Goal: Task Accomplishment & Management: Manage account settings

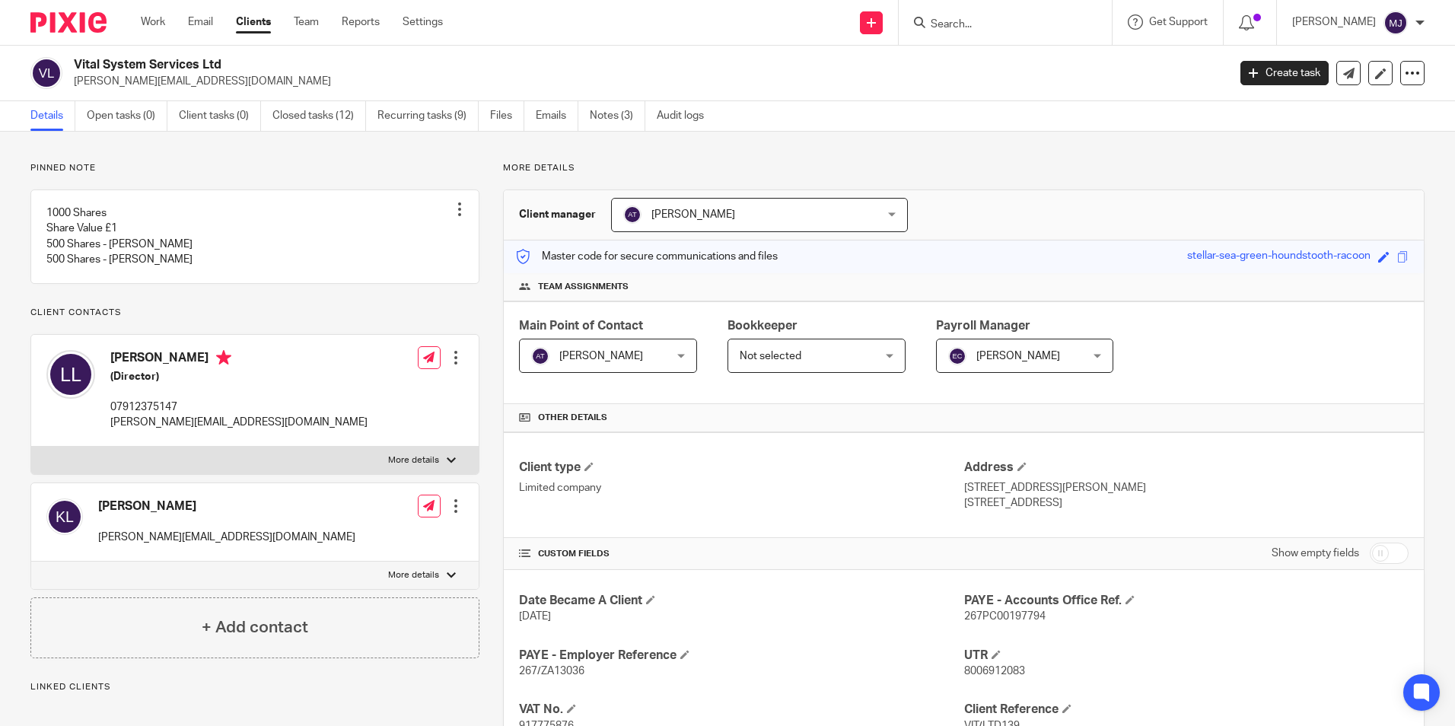
click at [62, 33] on div at bounding box center [63, 22] width 126 height 45
click at [60, 27] on img at bounding box center [68, 22] width 76 height 21
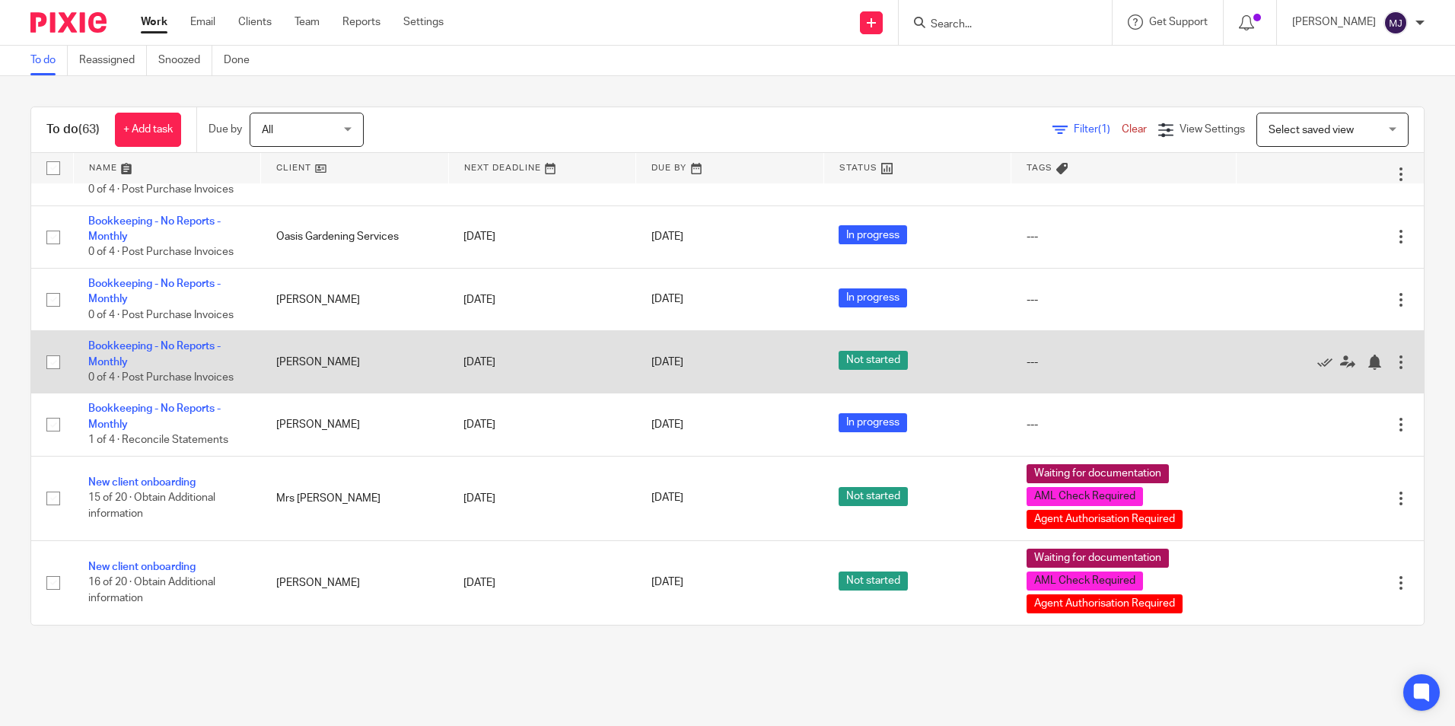
scroll to position [3469, 0]
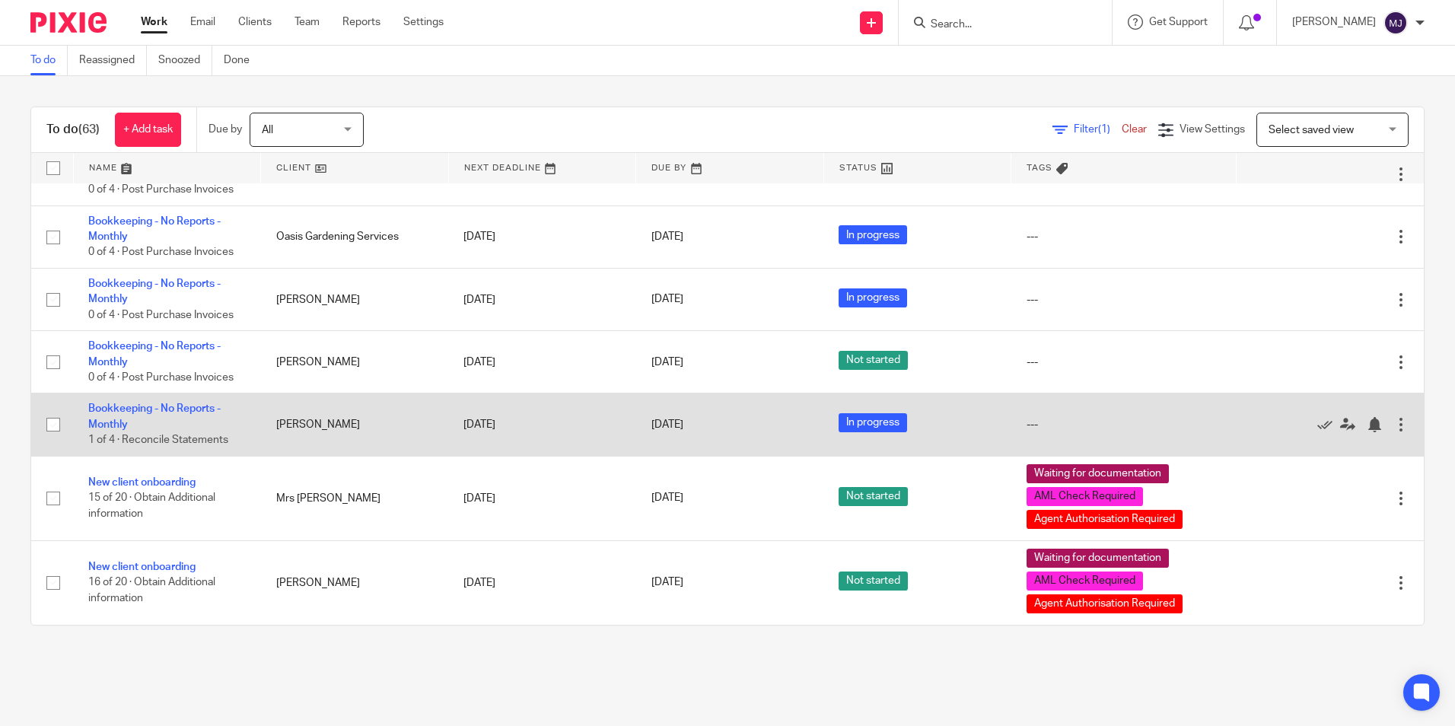
drag, startPoint x: 159, startPoint y: 412, endPoint x: 317, endPoint y: 453, distance: 162.8
click at [159, 412] on link "Bookkeeping - No Reports - Monthly" at bounding box center [154, 416] width 132 height 26
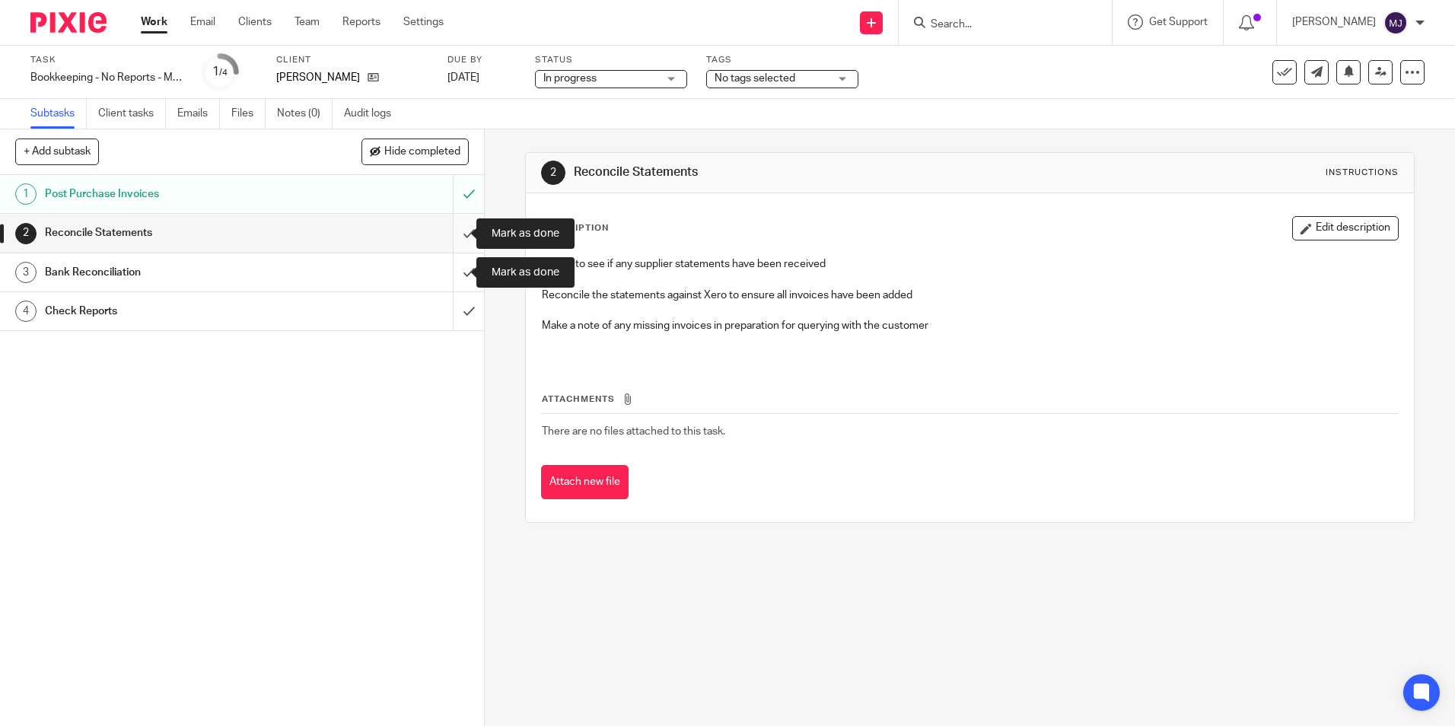
click at [448, 228] on input "submit" at bounding box center [242, 233] width 484 height 38
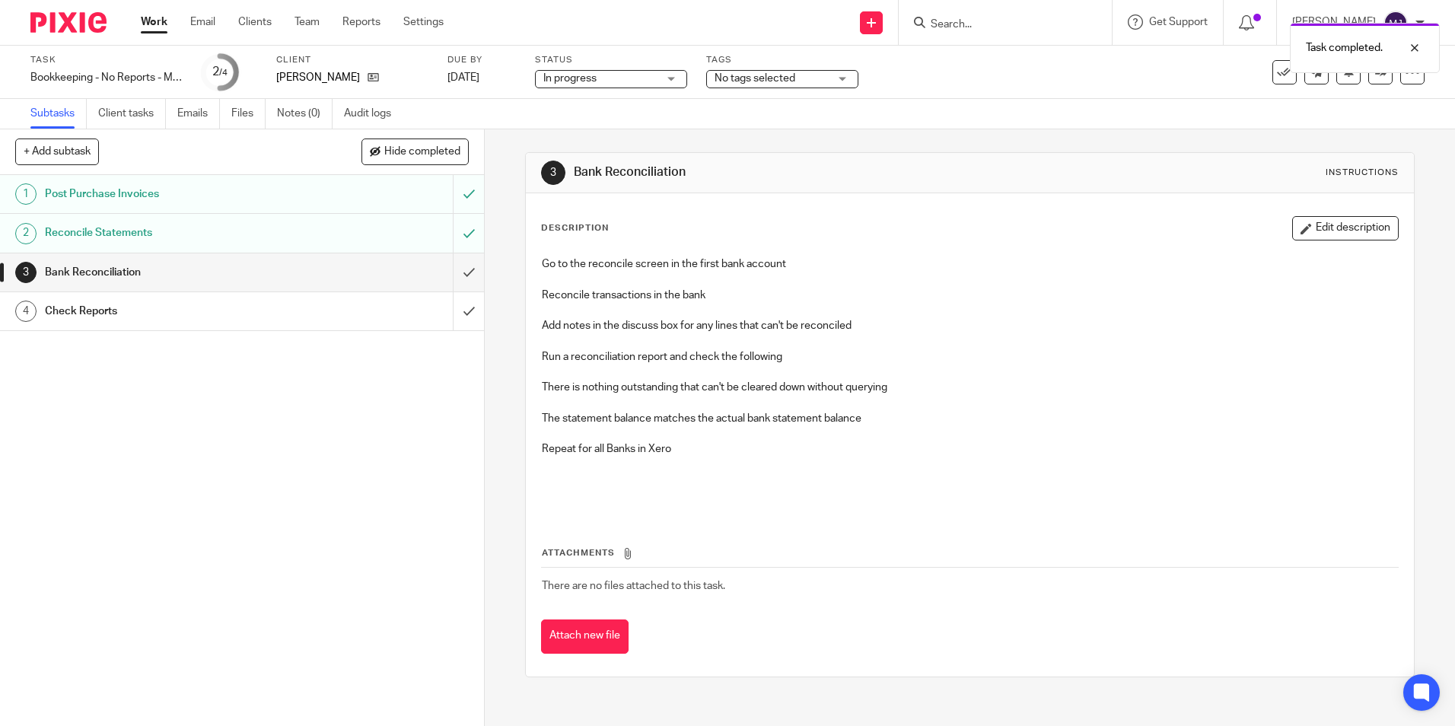
click at [445, 271] on input "submit" at bounding box center [242, 272] width 484 height 38
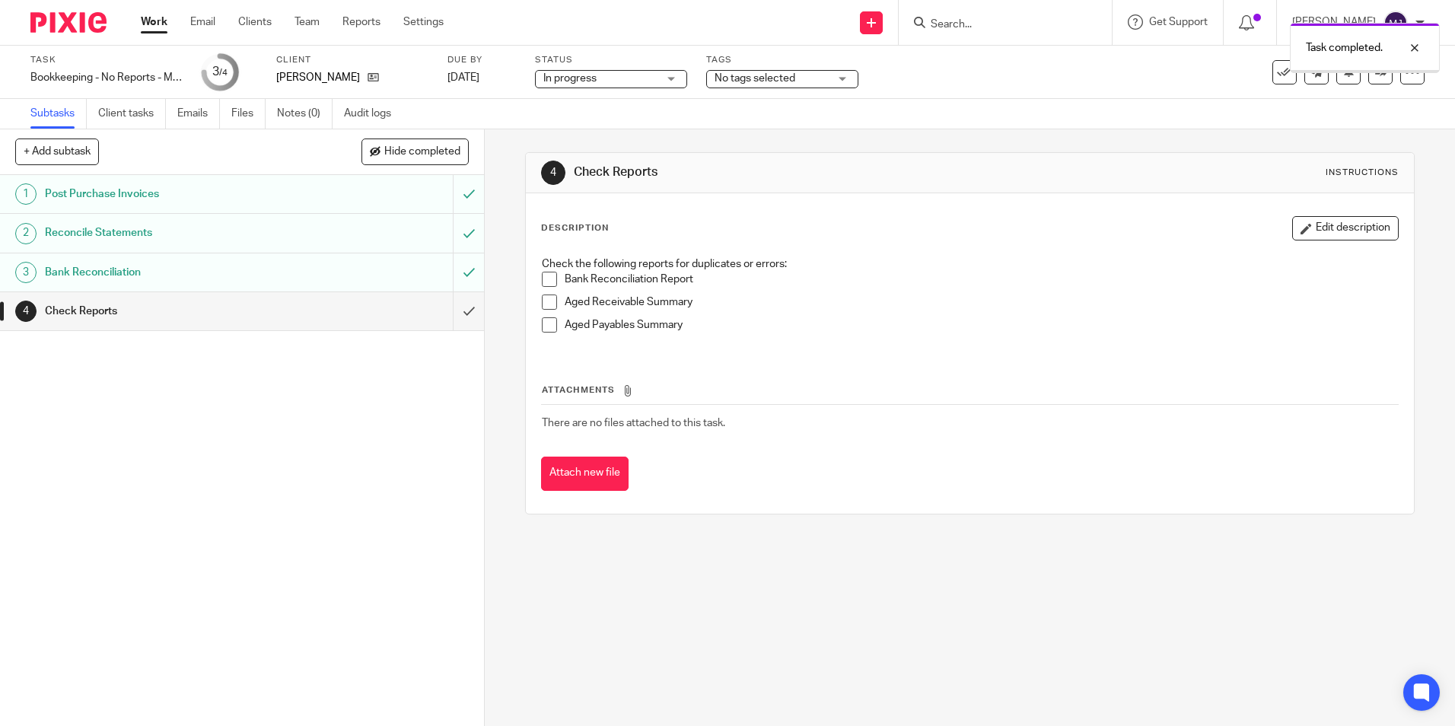
click at [455, 306] on input "submit" at bounding box center [242, 311] width 484 height 38
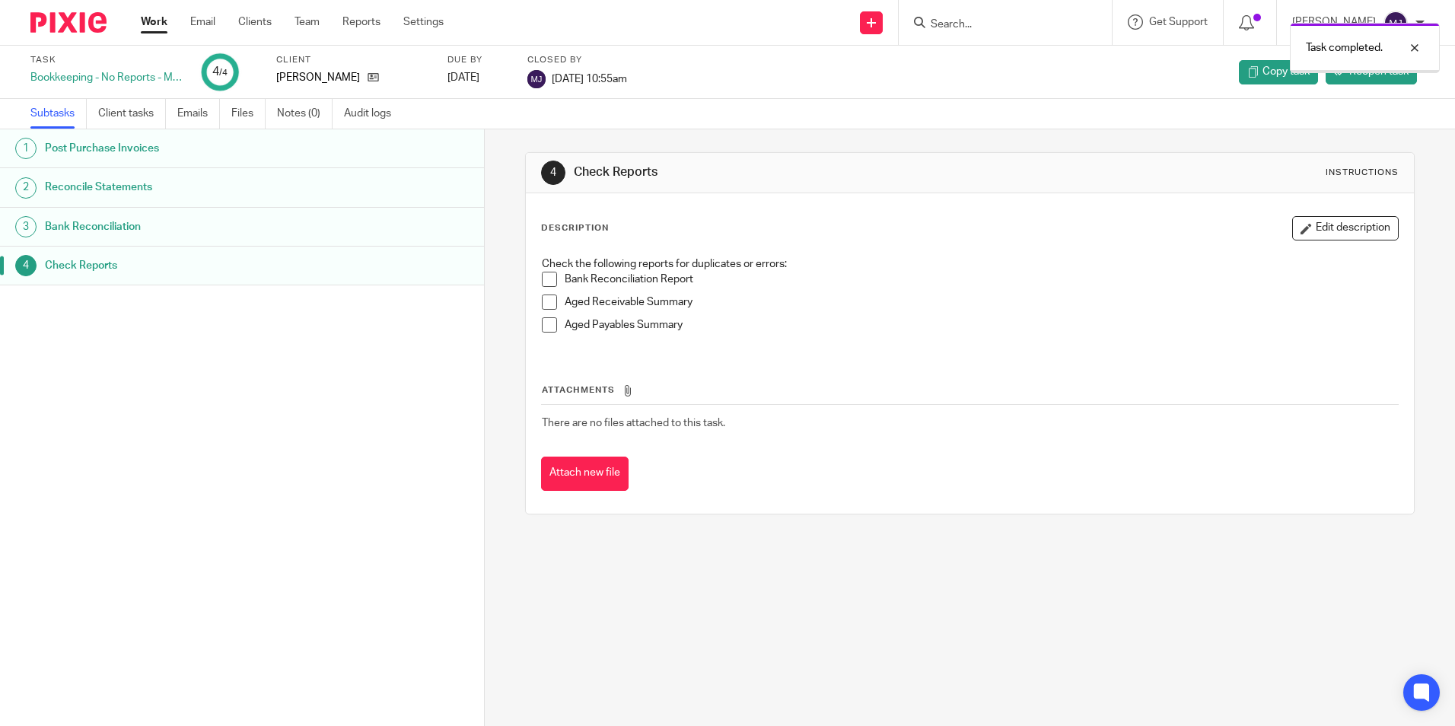
click at [76, 19] on img at bounding box center [68, 22] width 76 height 21
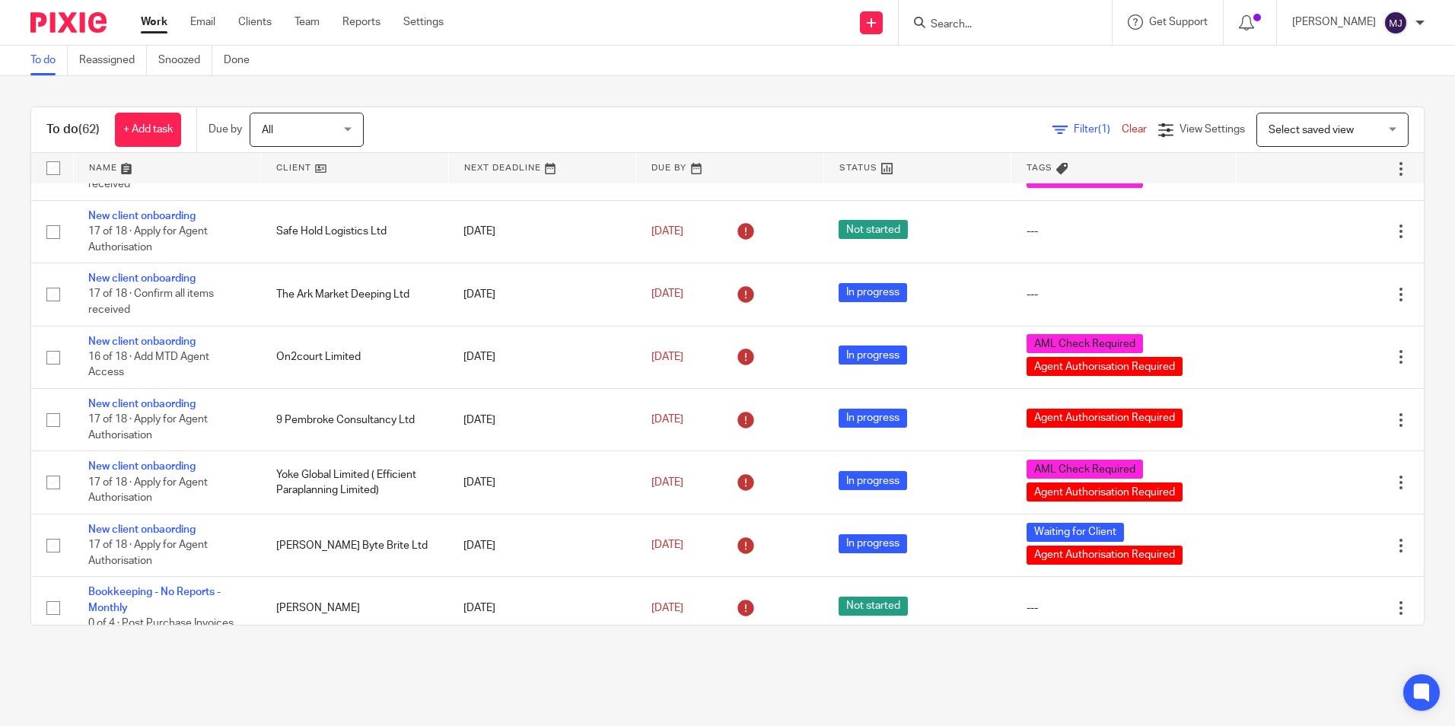
scroll to position [516, 0]
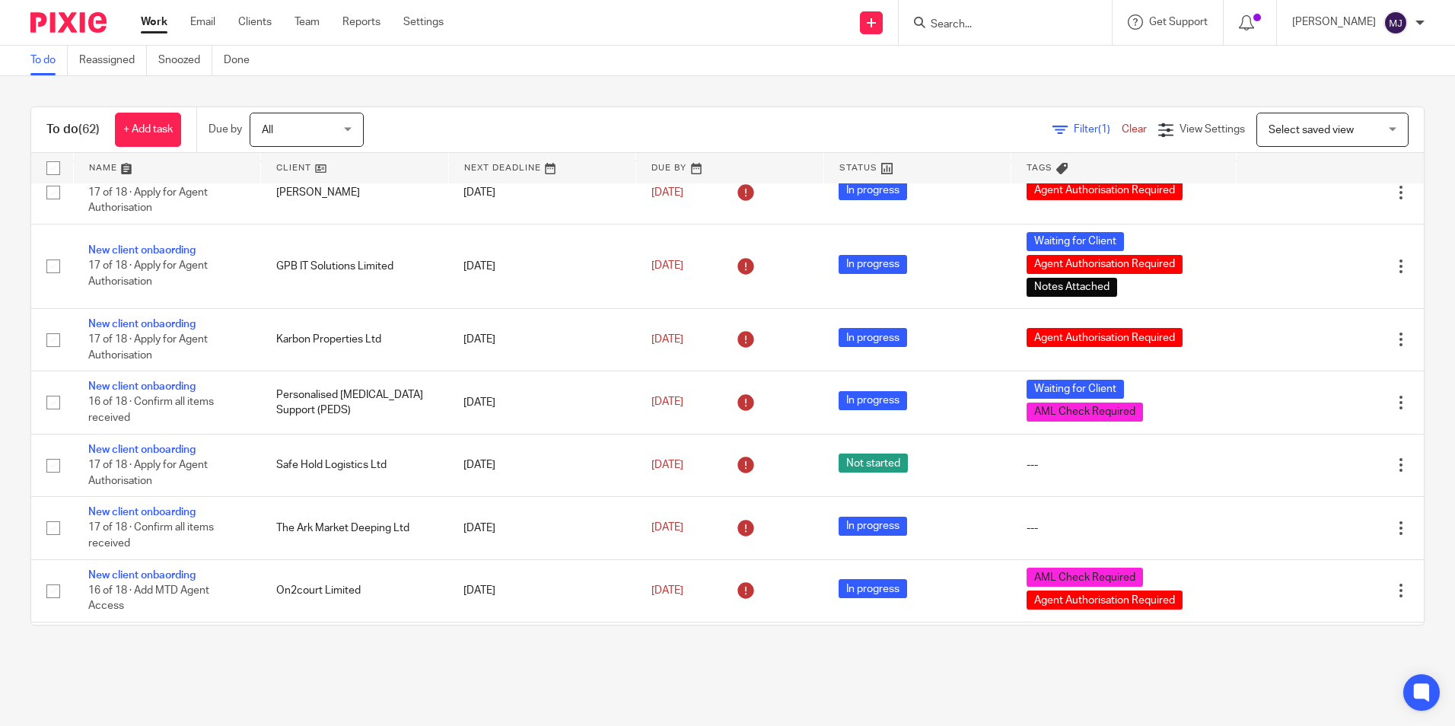
click at [977, 24] on input "Search" at bounding box center [997, 25] width 137 height 14
type input "oasis"
click at [1079, 63] on link at bounding box center [1054, 65] width 257 height 35
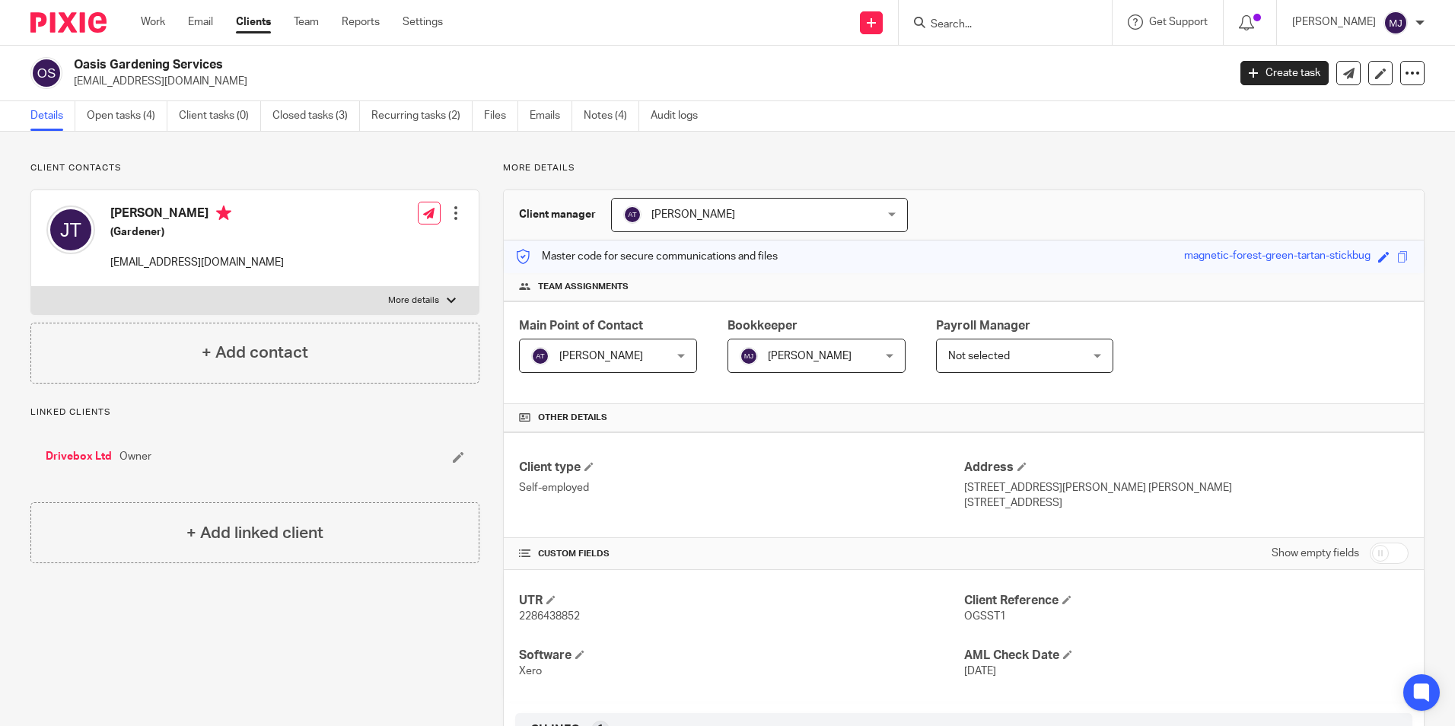
click at [1016, 27] on input "Search" at bounding box center [997, 25] width 137 height 14
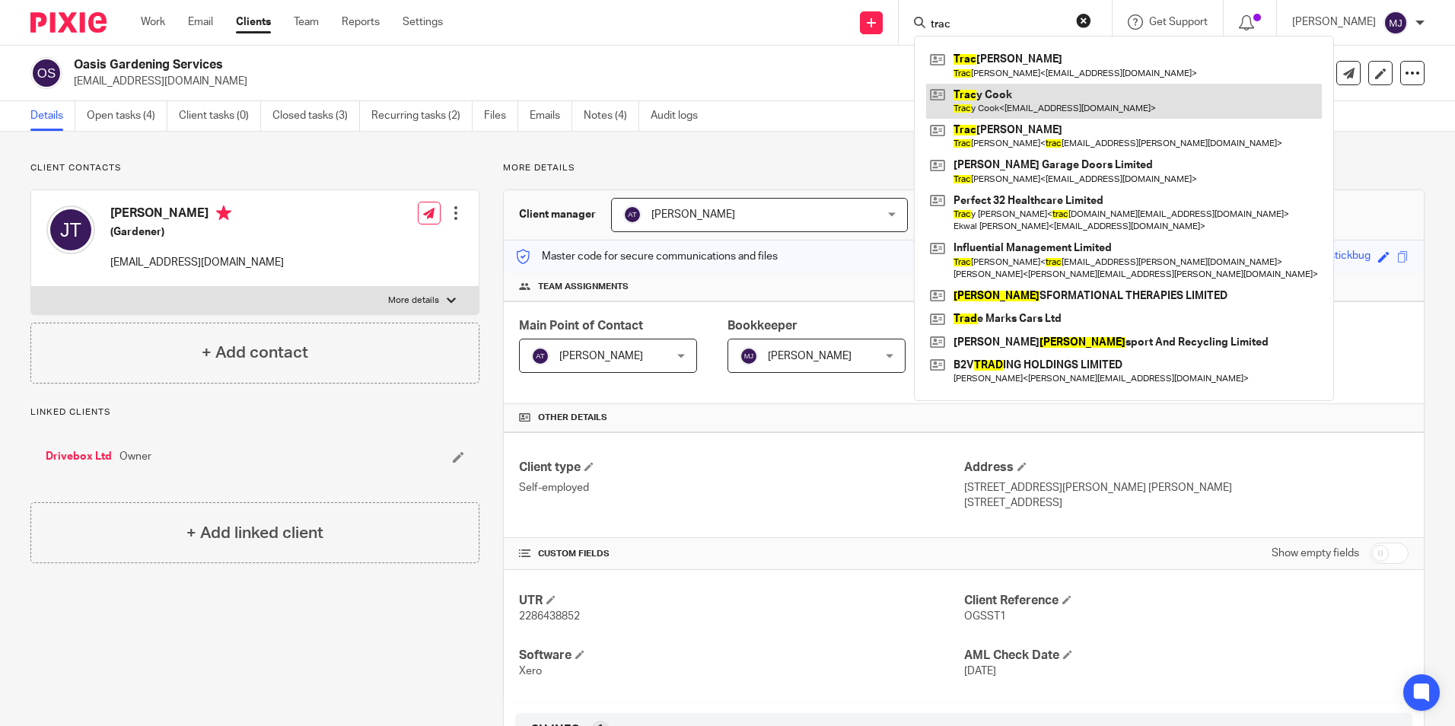
type input "trac"
click at [1056, 95] on link at bounding box center [1124, 101] width 396 height 35
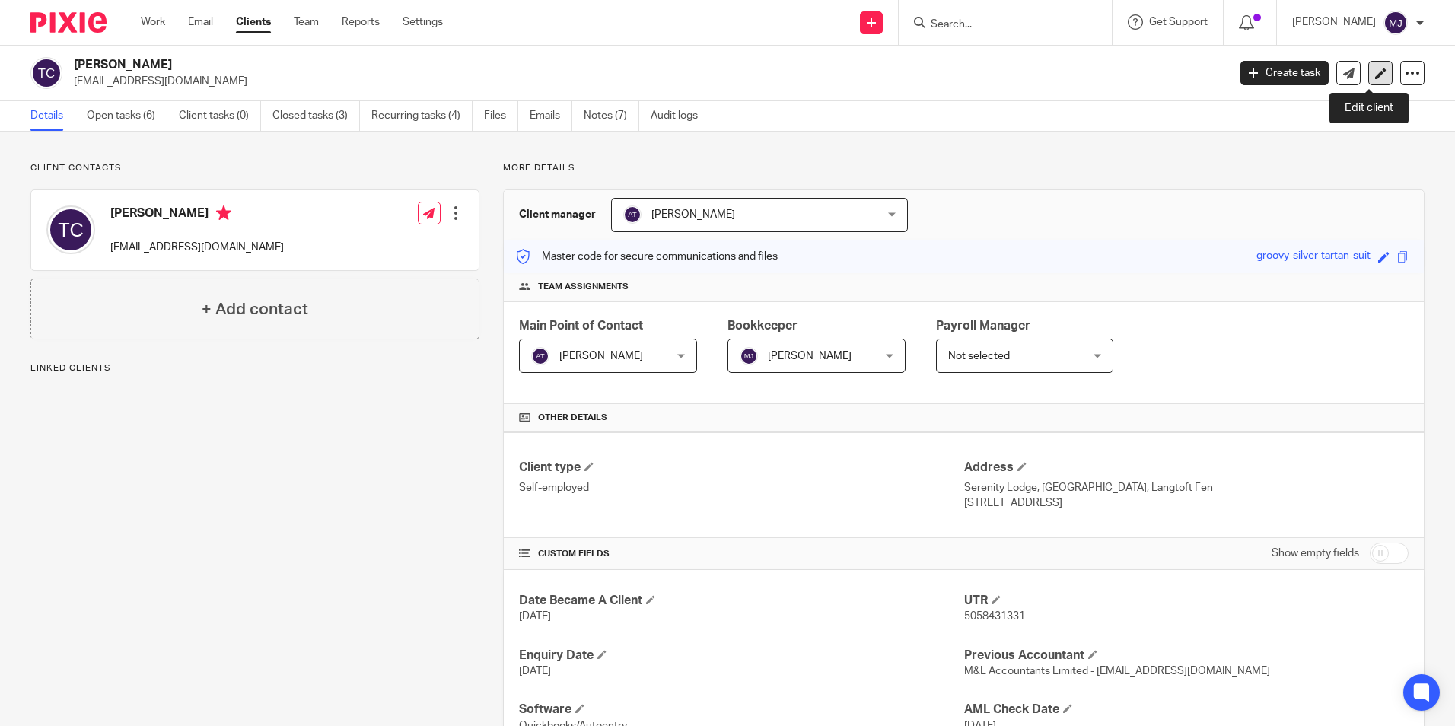
click at [1373, 80] on link at bounding box center [1380, 73] width 24 height 24
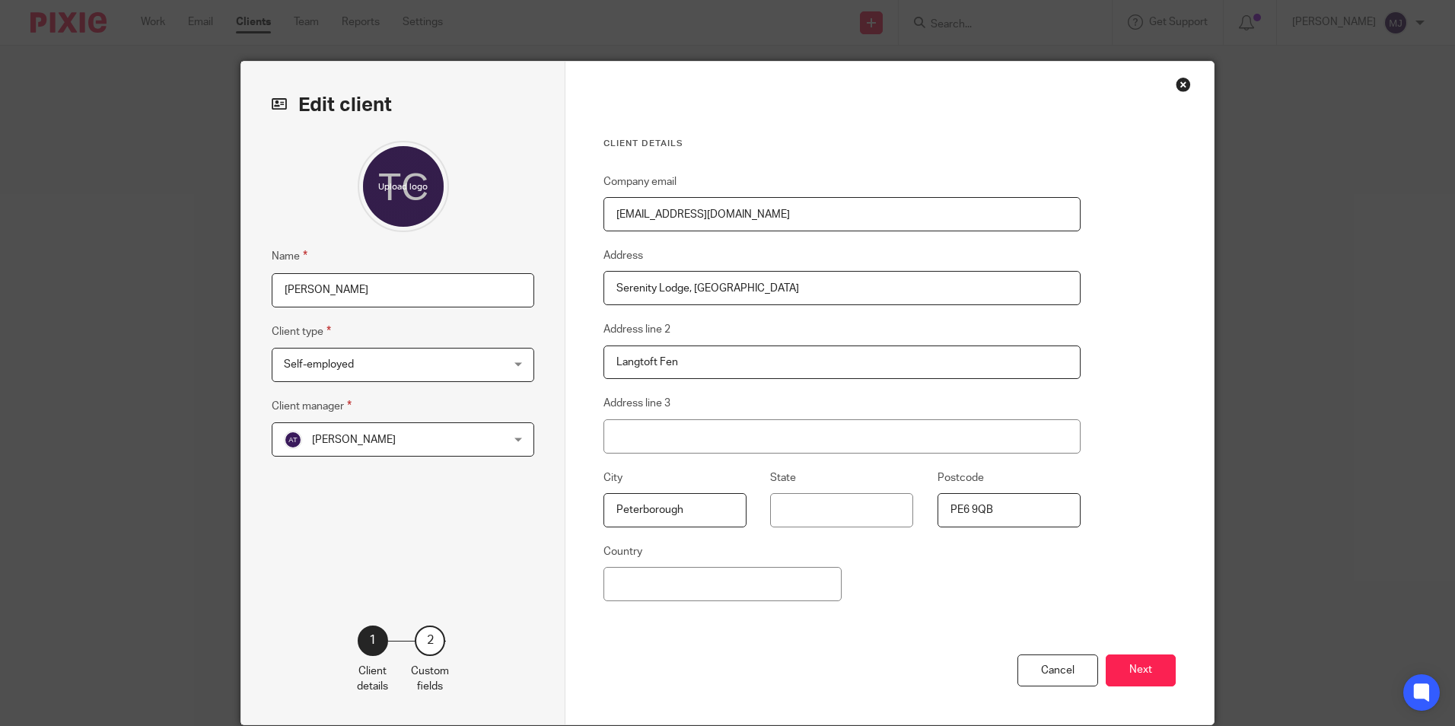
click at [368, 298] on input "[PERSON_NAME]" at bounding box center [403, 290] width 262 height 34
type input "[PERSON_NAME]"
click at [1131, 662] on button "Next" at bounding box center [1141, 670] width 70 height 33
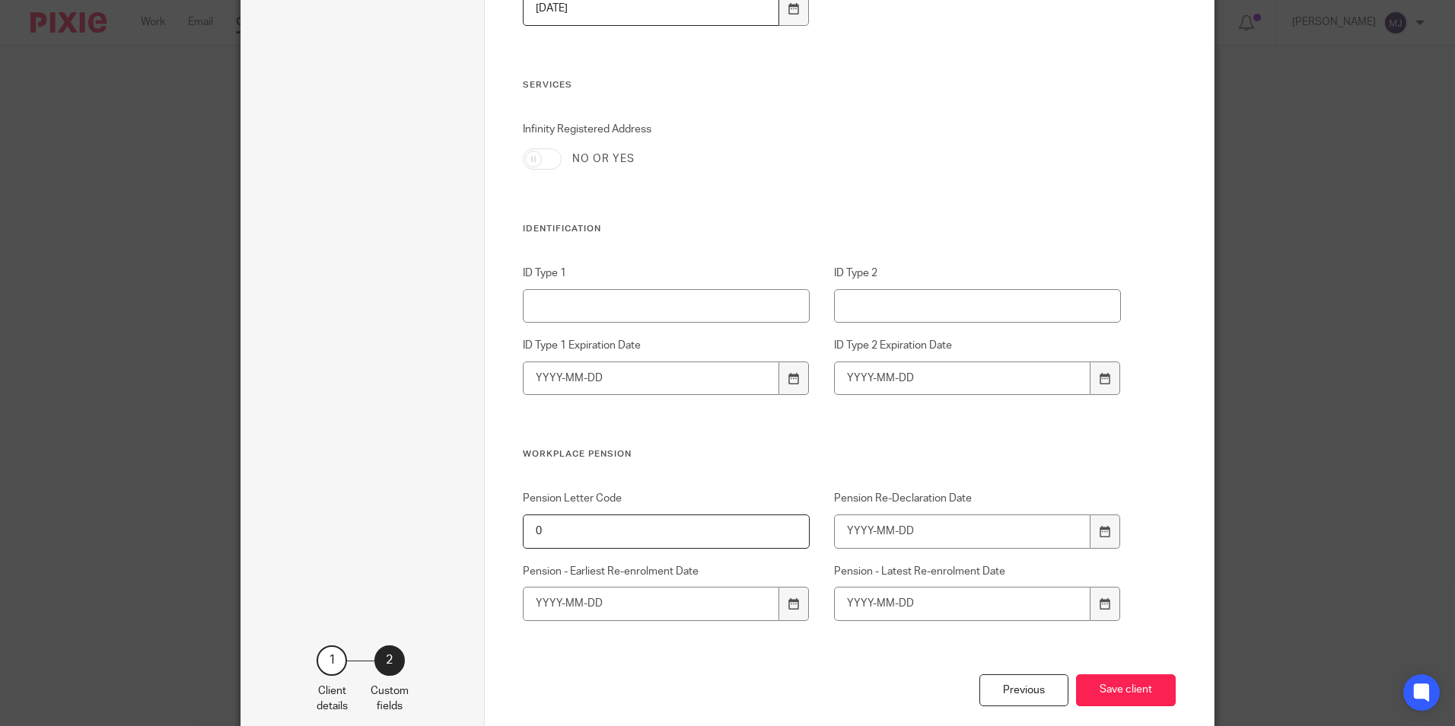
scroll to position [1416, 0]
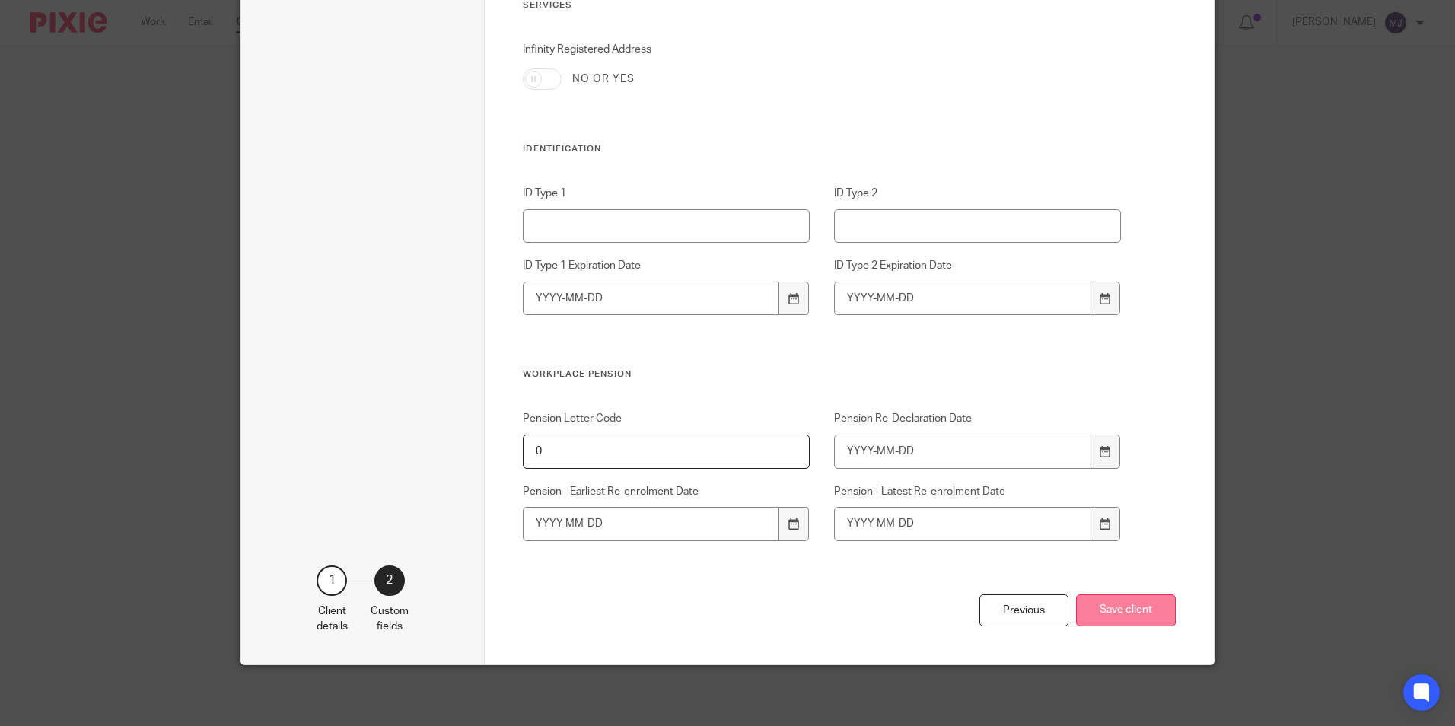
click at [1116, 609] on button "Save client" at bounding box center [1126, 610] width 100 height 33
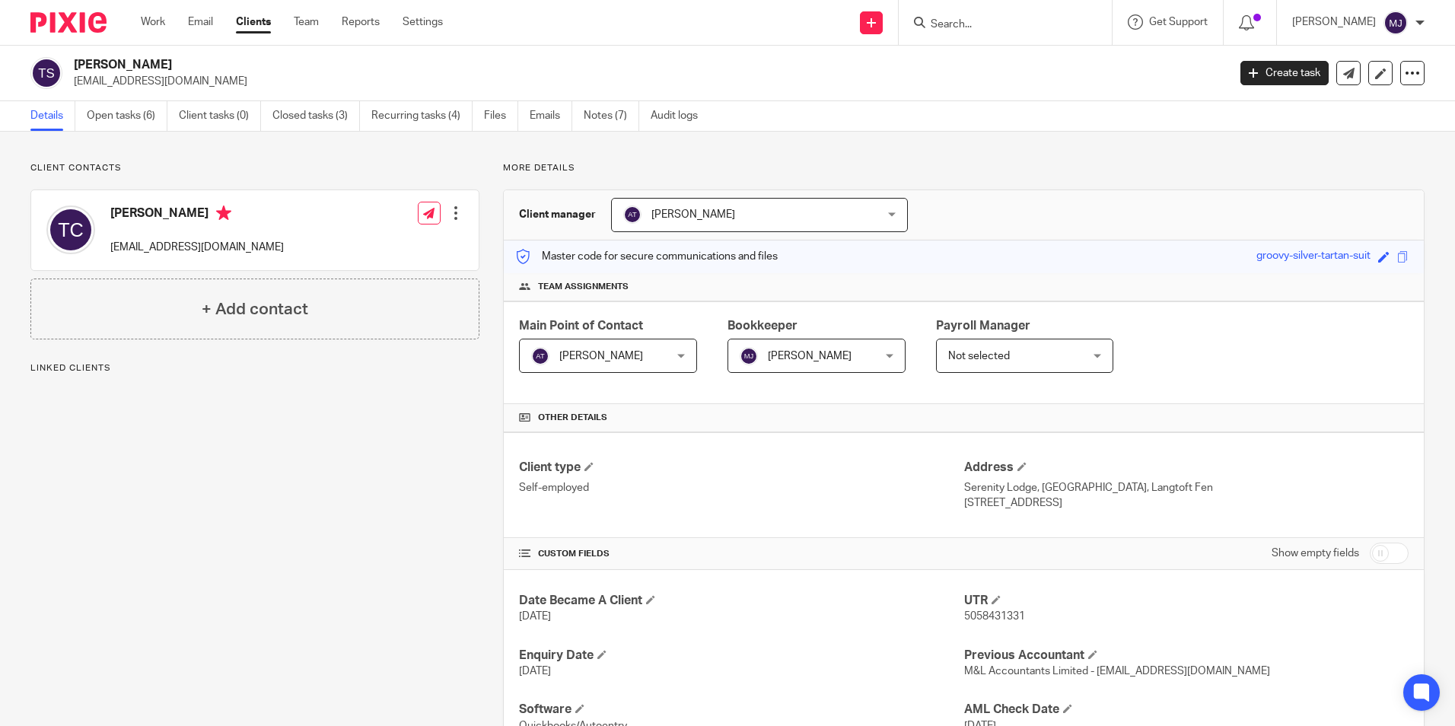
click at [456, 215] on div at bounding box center [455, 212] width 15 height 15
drag, startPoint x: 374, startPoint y: 246, endPoint x: 355, endPoint y: 266, distance: 28.0
click at [374, 246] on link "Edit contact" at bounding box center [383, 247] width 145 height 22
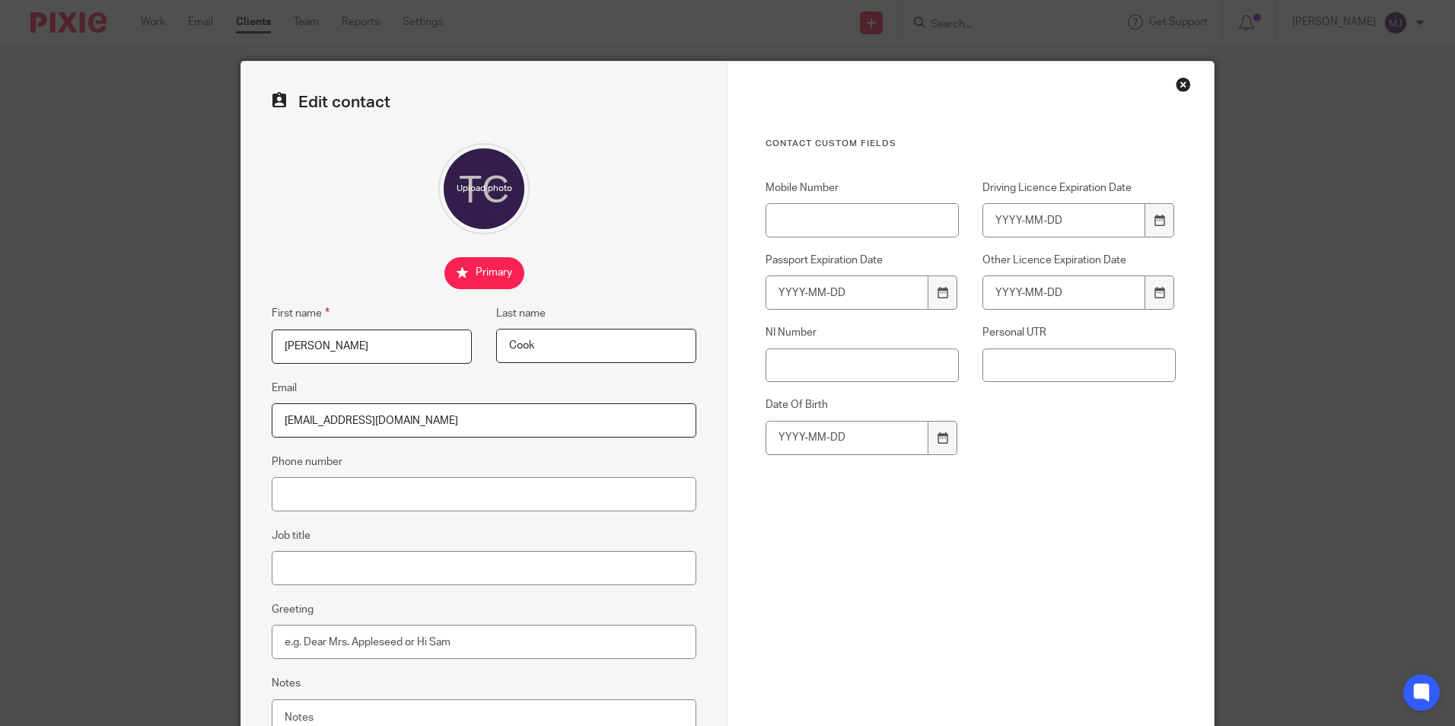
click at [453, 347] on div "First name Tracy Last name Cook" at bounding box center [472, 341] width 448 height 75
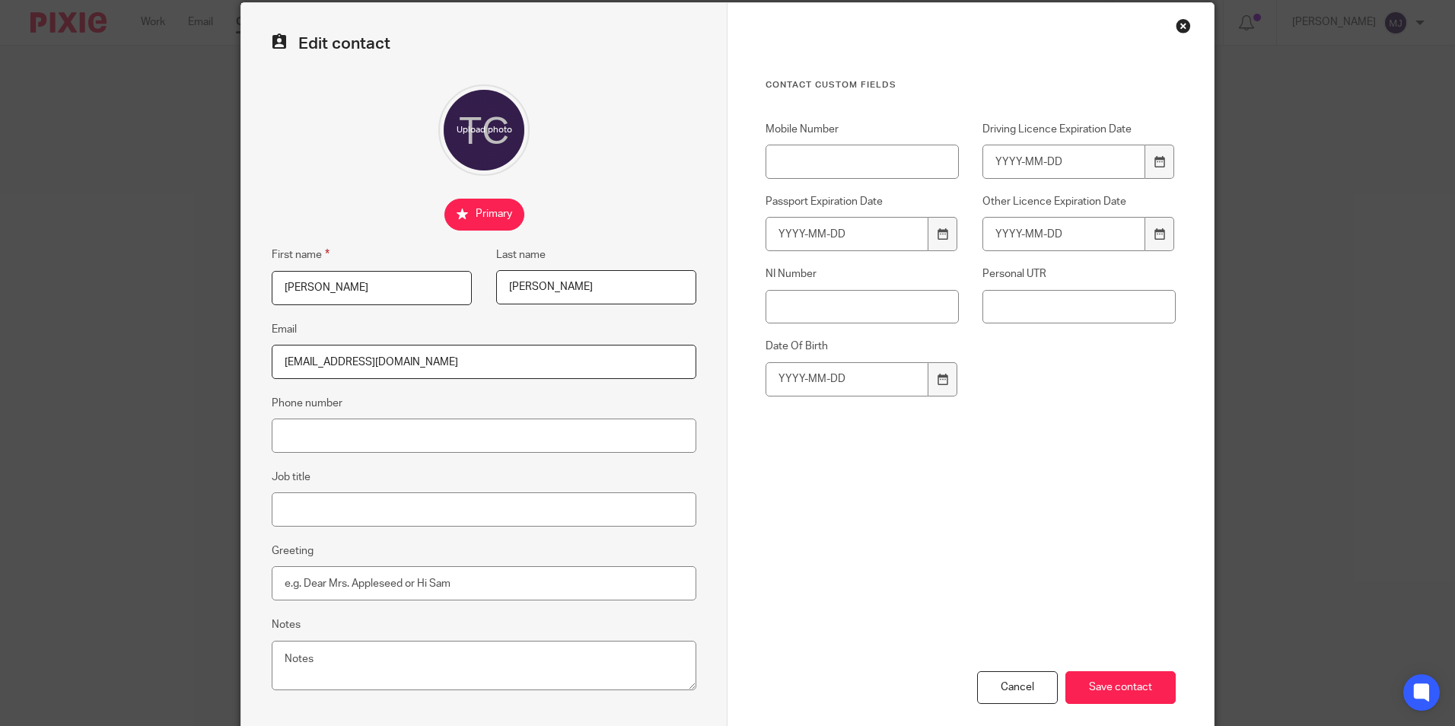
scroll to position [136, 0]
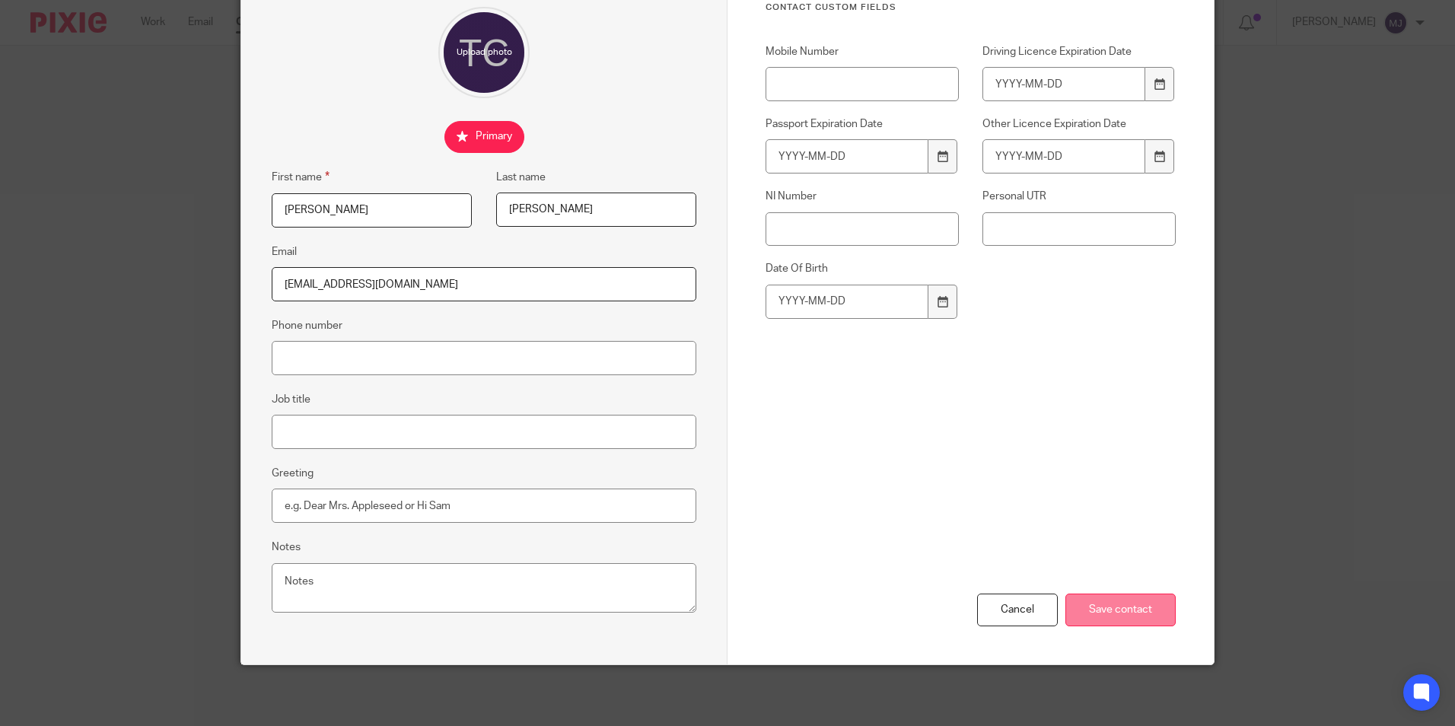
type input "Smith"
click at [1131, 611] on input "Save contact" at bounding box center [1120, 609] width 110 height 33
click at [1128, 603] on input "Save contact" at bounding box center [1120, 609] width 110 height 33
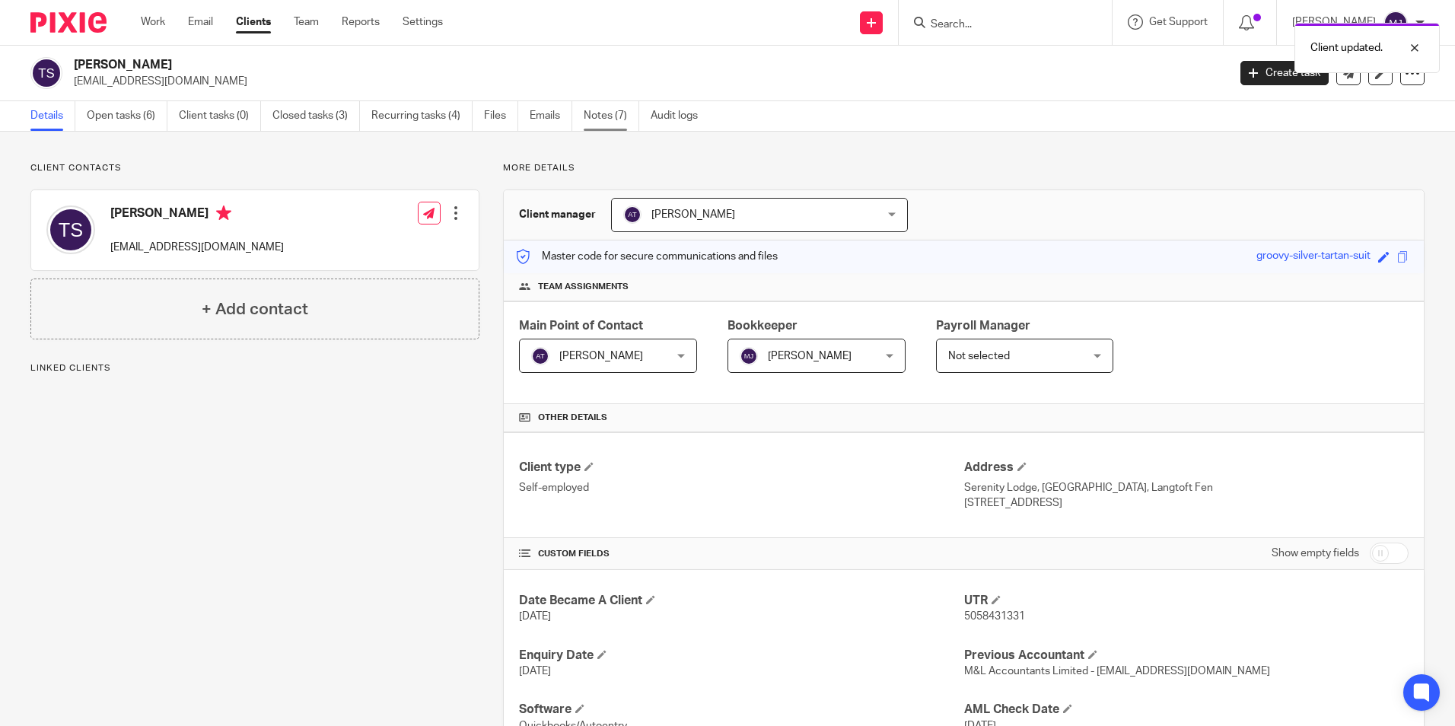
click at [591, 122] on link "Notes (7)" at bounding box center [612, 116] width 56 height 30
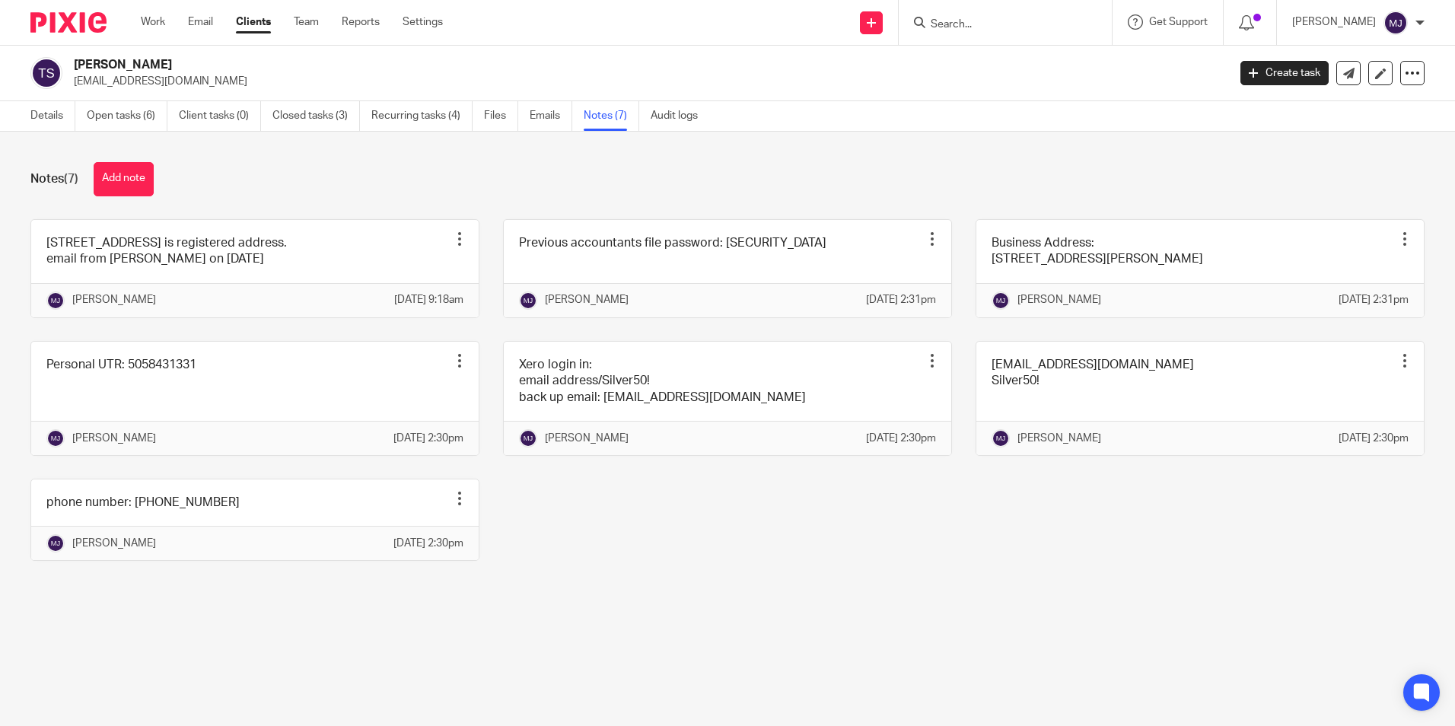
scroll to position [19, 0]
drag, startPoint x: 127, startPoint y: 158, endPoint x: 613, endPoint y: 406, distance: 545.8
click at [128, 162] on button "Add note" at bounding box center [124, 179] width 60 height 34
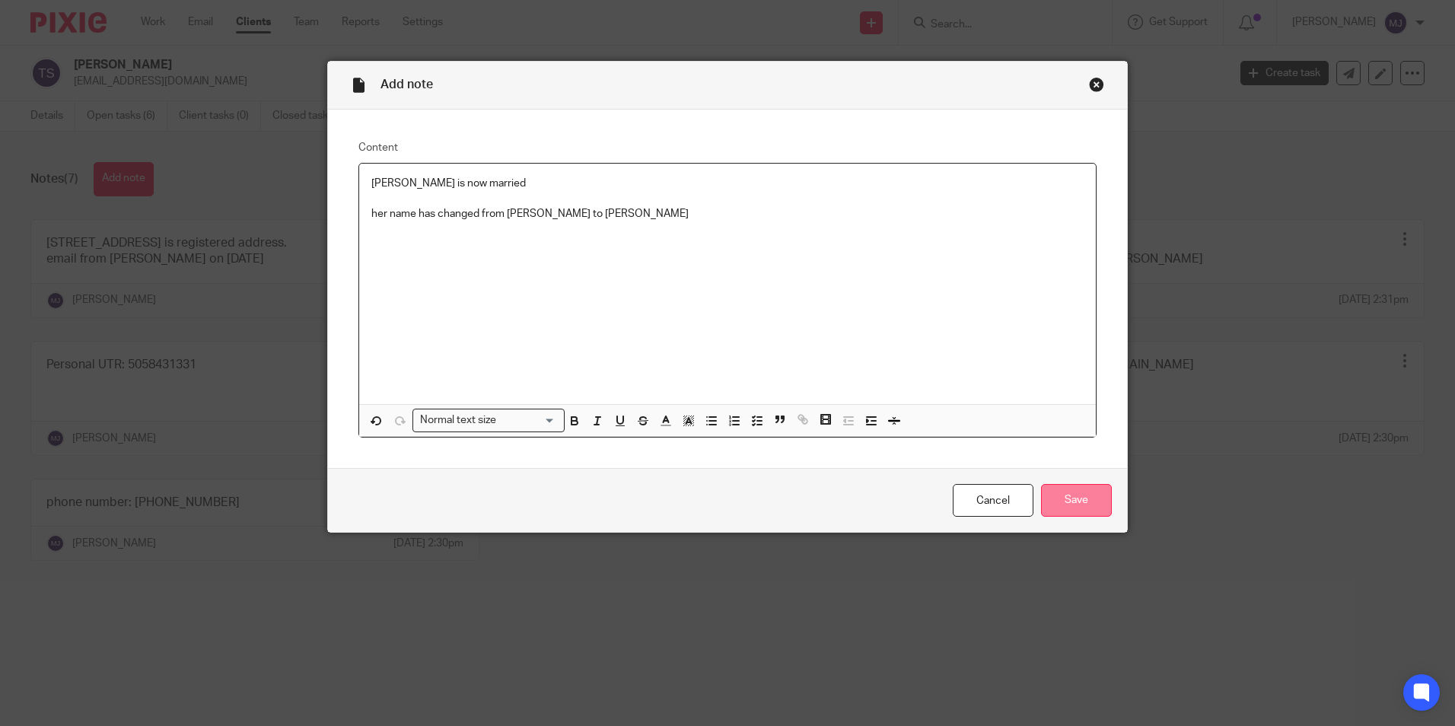
click at [1096, 507] on input "Save" at bounding box center [1076, 500] width 71 height 33
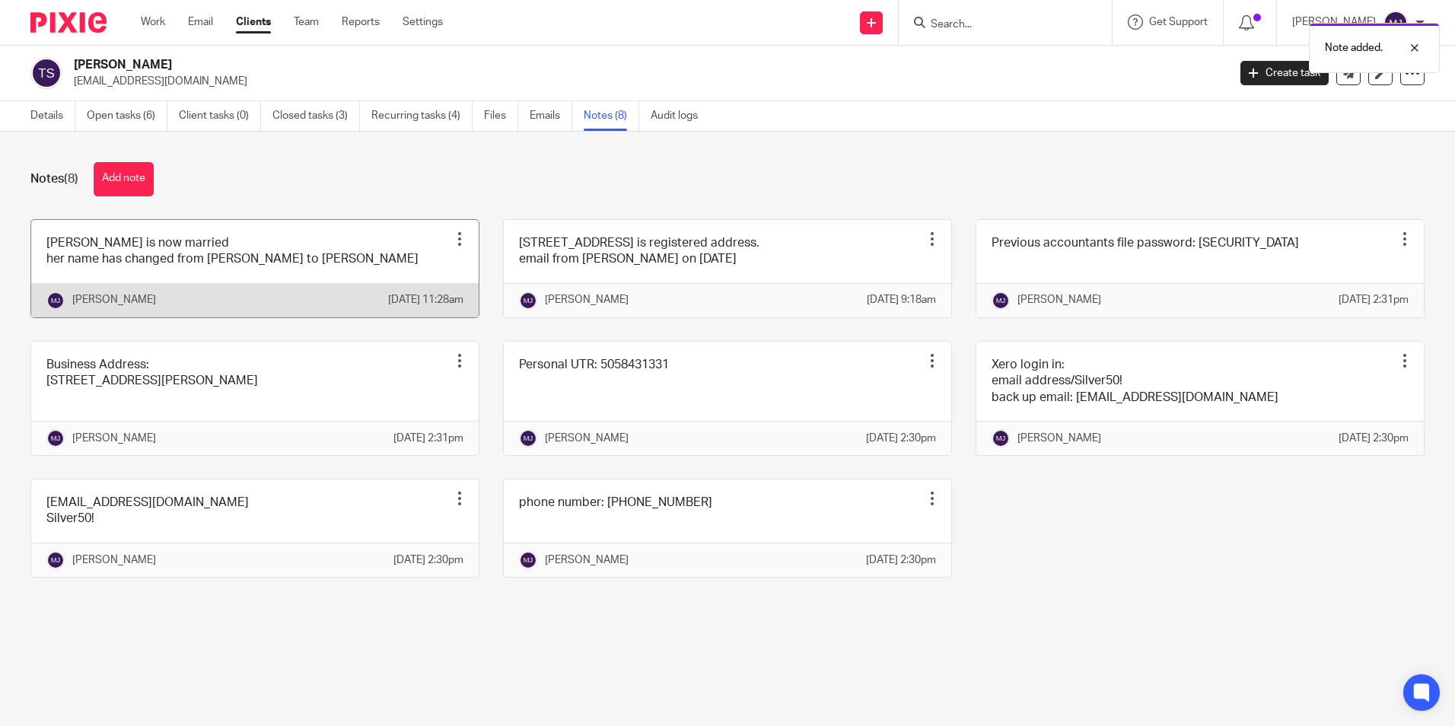
click at [452, 241] on div at bounding box center [459, 238] width 15 height 15
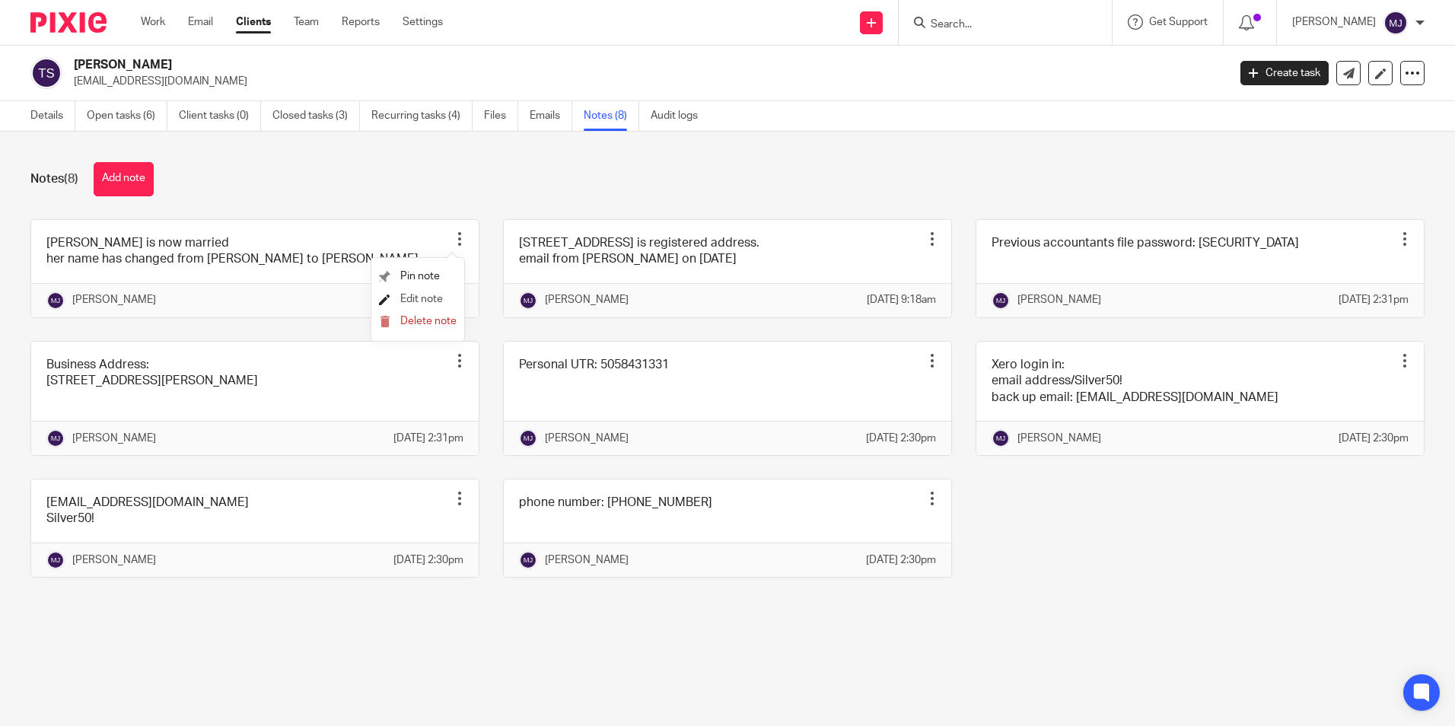
click at [409, 294] on span "Edit note" at bounding box center [421, 299] width 43 height 11
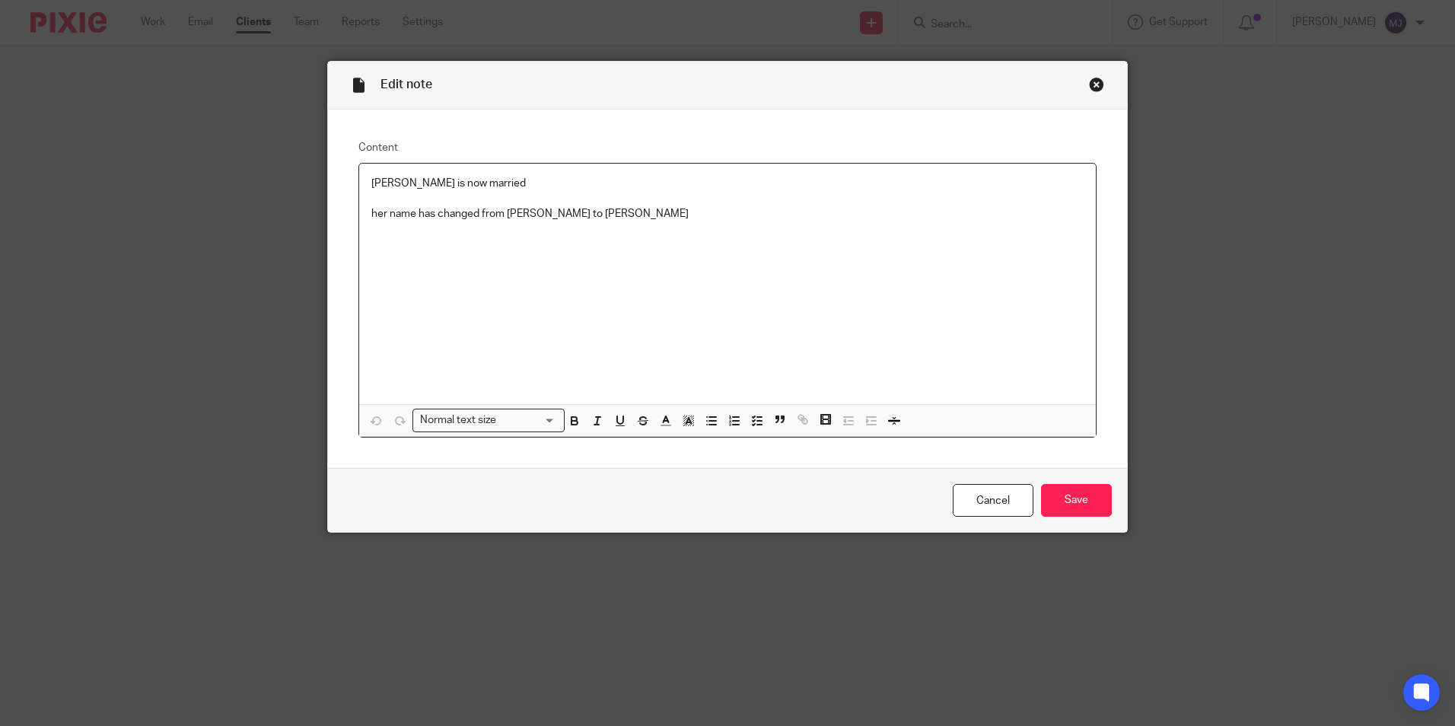
click at [692, 215] on p "her name has changed from [PERSON_NAME] to [PERSON_NAME]" at bounding box center [727, 213] width 712 height 15
click at [1072, 504] on input "Save" at bounding box center [1076, 500] width 71 height 33
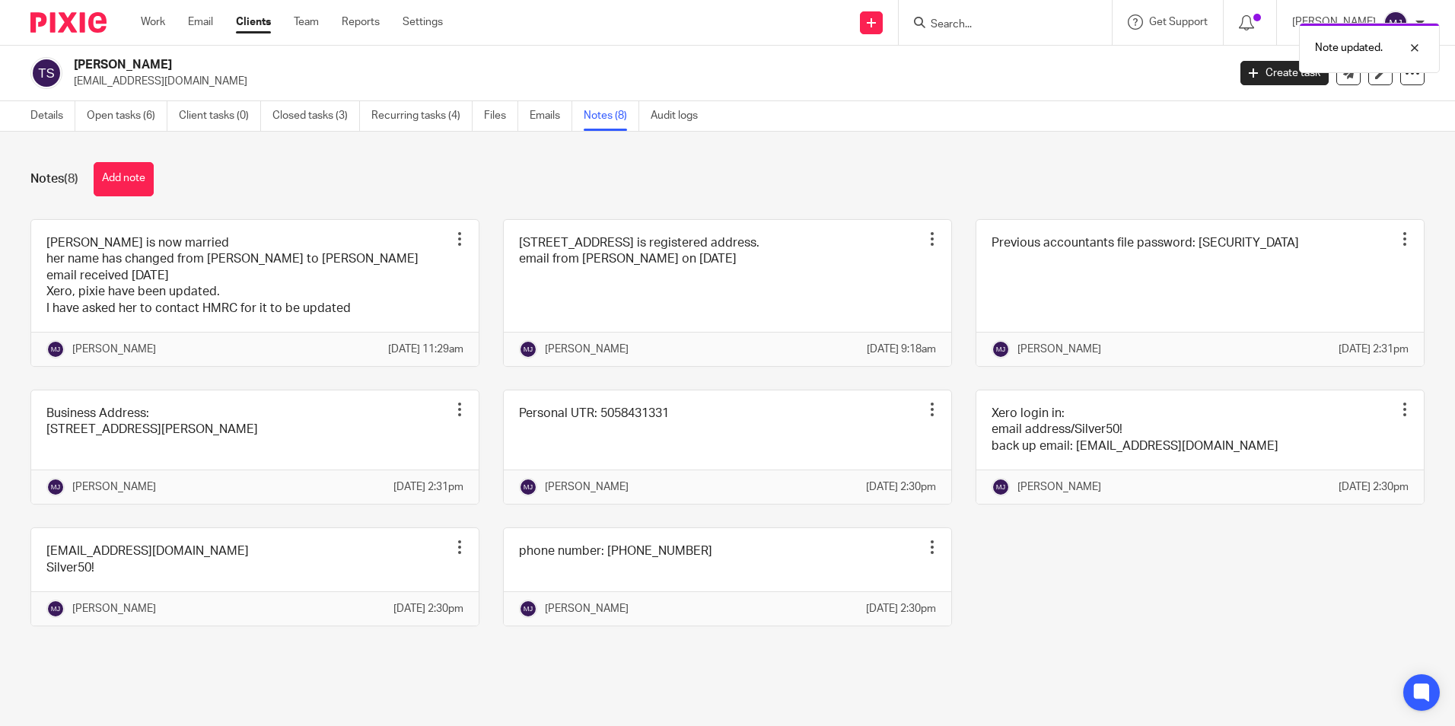
drag, startPoint x: 74, startPoint y: 21, endPoint x: 91, endPoint y: 5, distance: 23.1
click at [74, 21] on img at bounding box center [68, 22] width 76 height 21
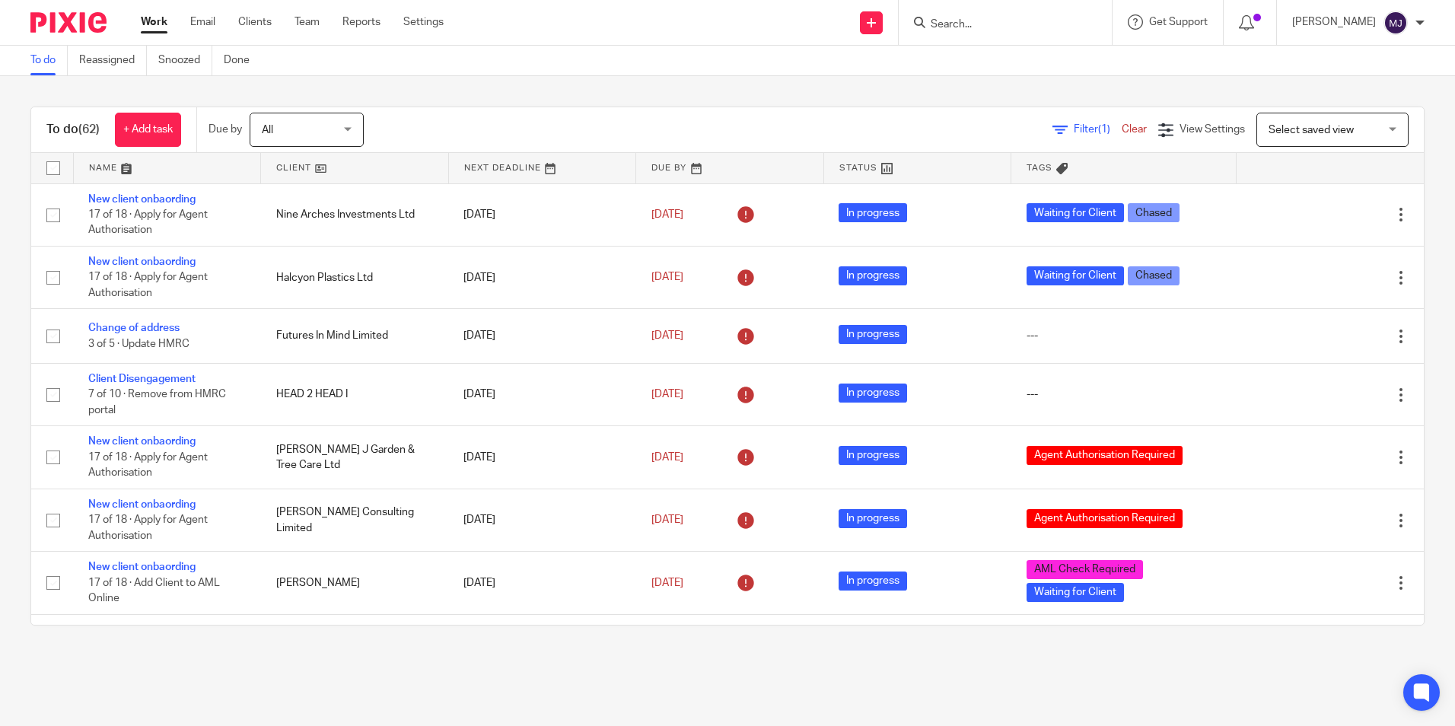
click at [1006, 21] on input "Search" at bounding box center [997, 25] width 137 height 14
click at [962, 23] on input "Search" at bounding box center [997, 25] width 137 height 14
type input "ceadr"
click at [1022, 75] on link at bounding box center [1054, 65] width 257 height 35
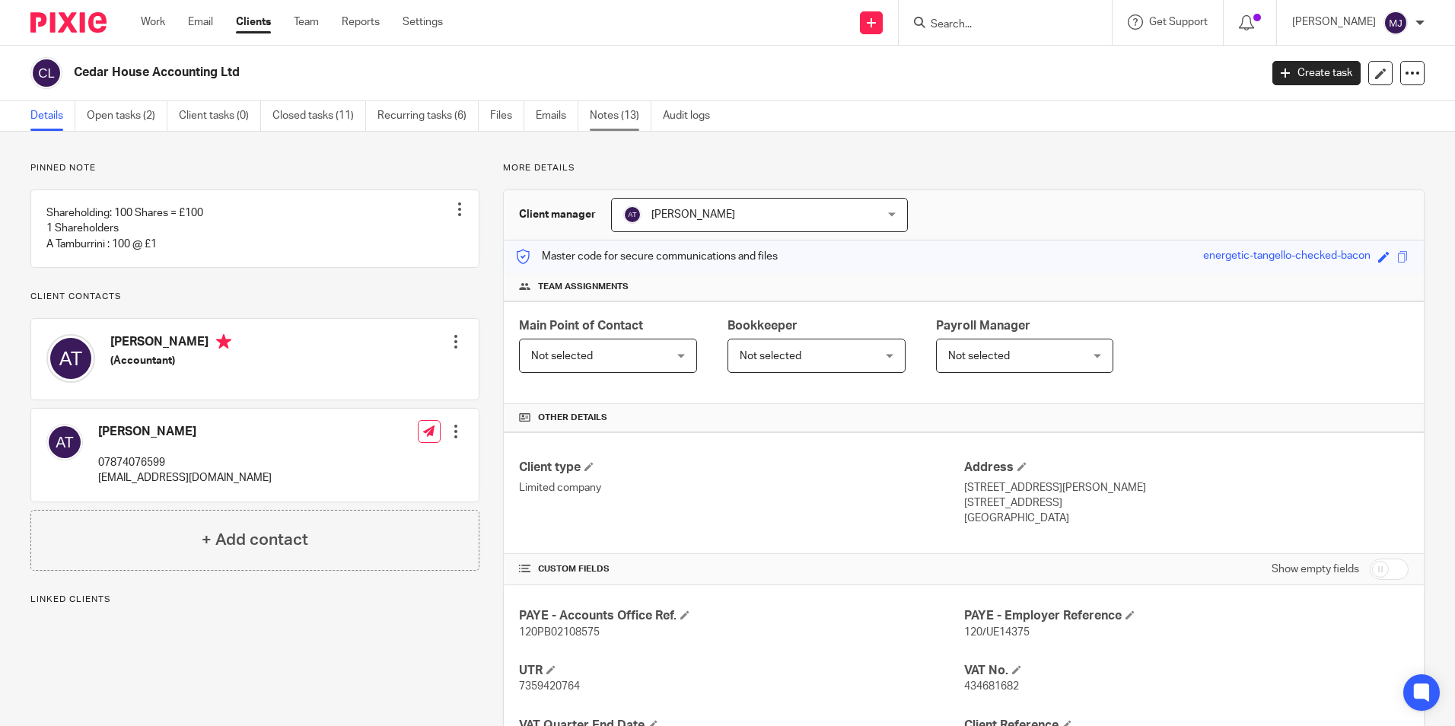
click at [617, 111] on link "Notes (13)" at bounding box center [621, 116] width 62 height 30
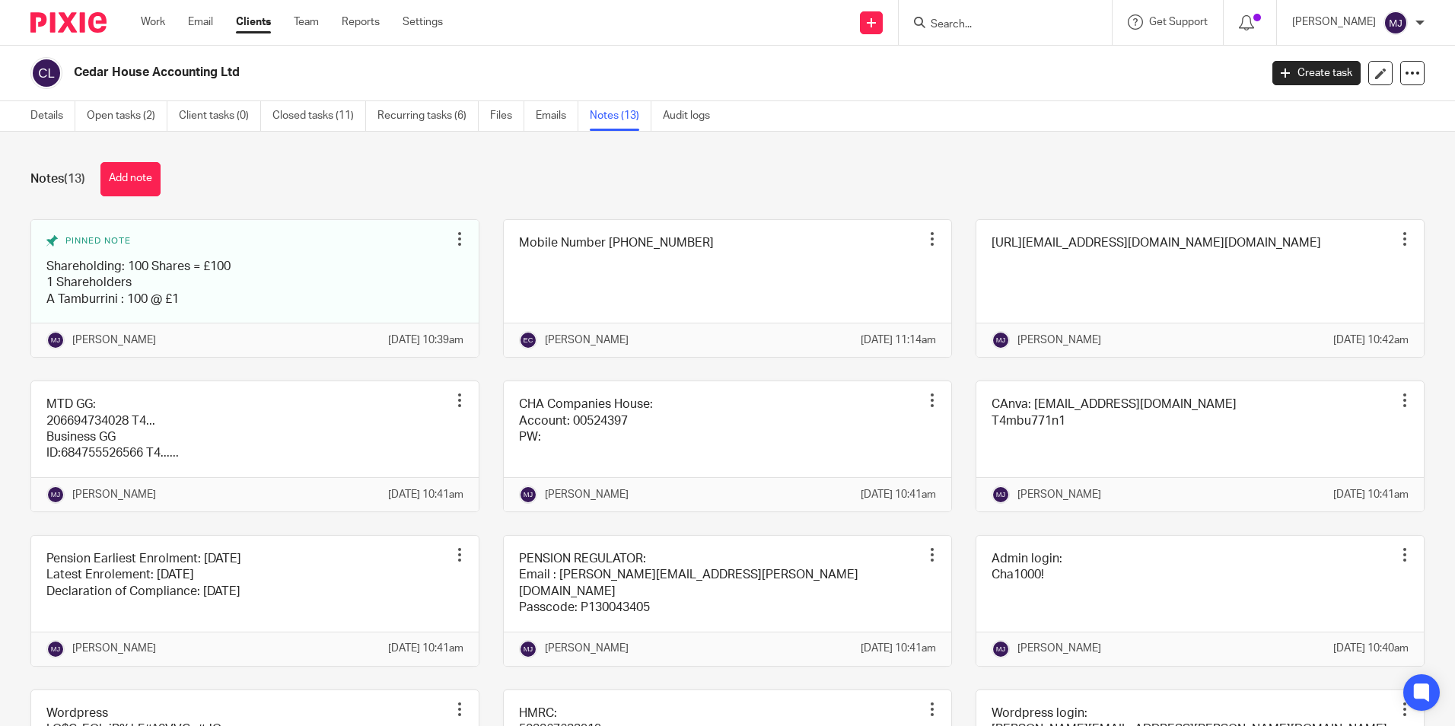
click at [991, 18] on input "Search" at bounding box center [997, 25] width 137 height 14
type input "avon"
click at [1023, 70] on link at bounding box center [1043, 65] width 234 height 35
